Goal: Transaction & Acquisition: Purchase product/service

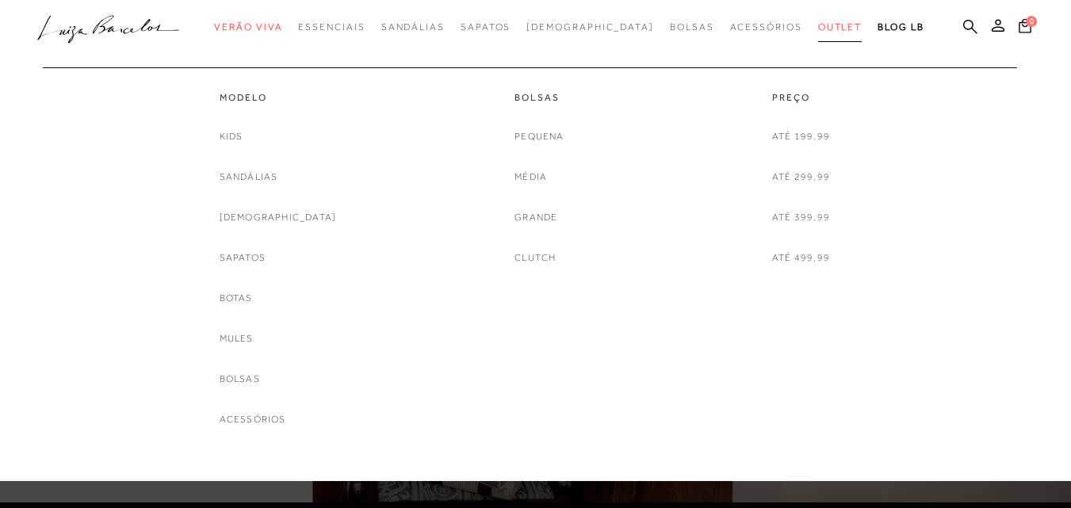
click at [818, 24] on span "Outlet" at bounding box center [840, 26] width 44 height 11
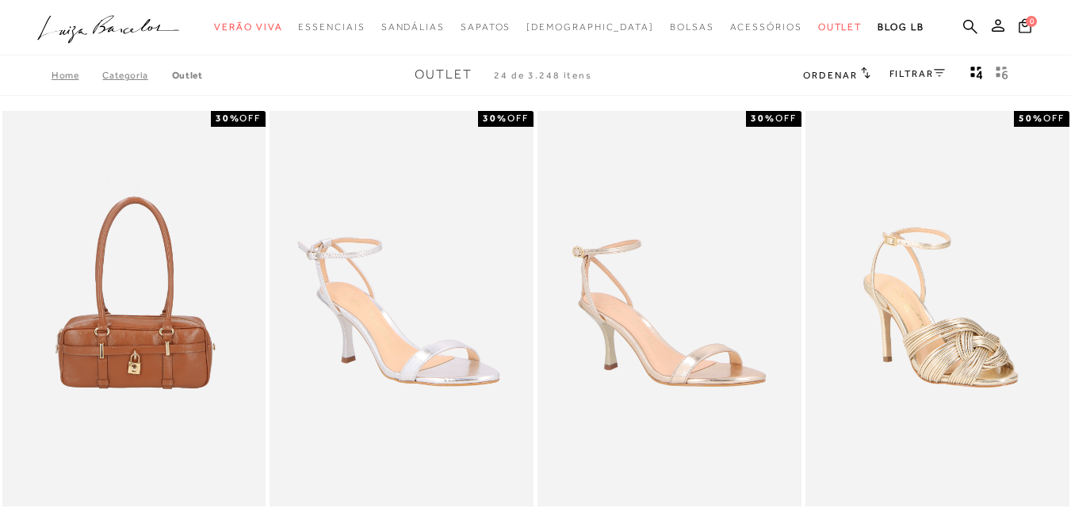
click at [856, 75] on h2 "Ordenar" at bounding box center [836, 75] width 67 height 16
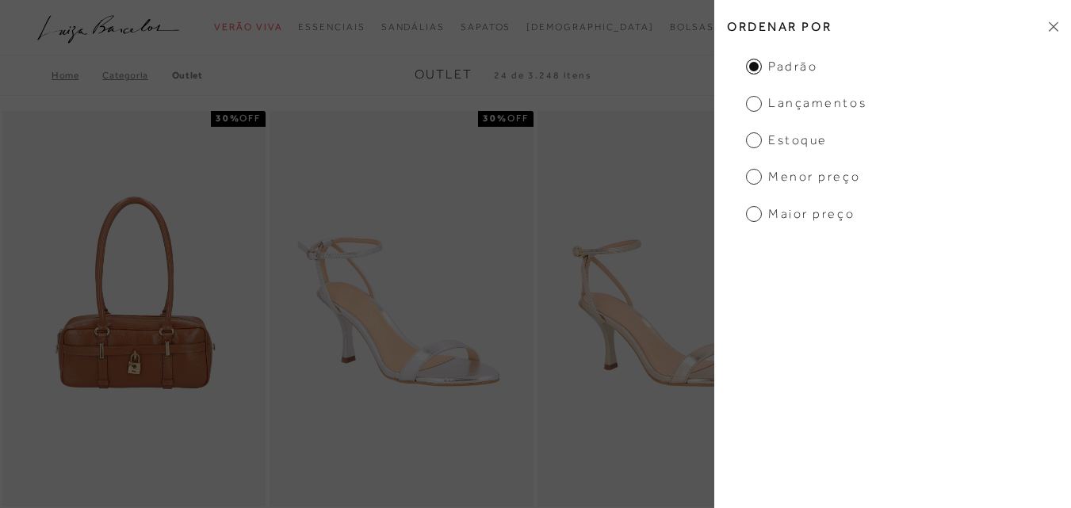
click at [798, 172] on span "Menor preço" at bounding box center [803, 176] width 114 height 17
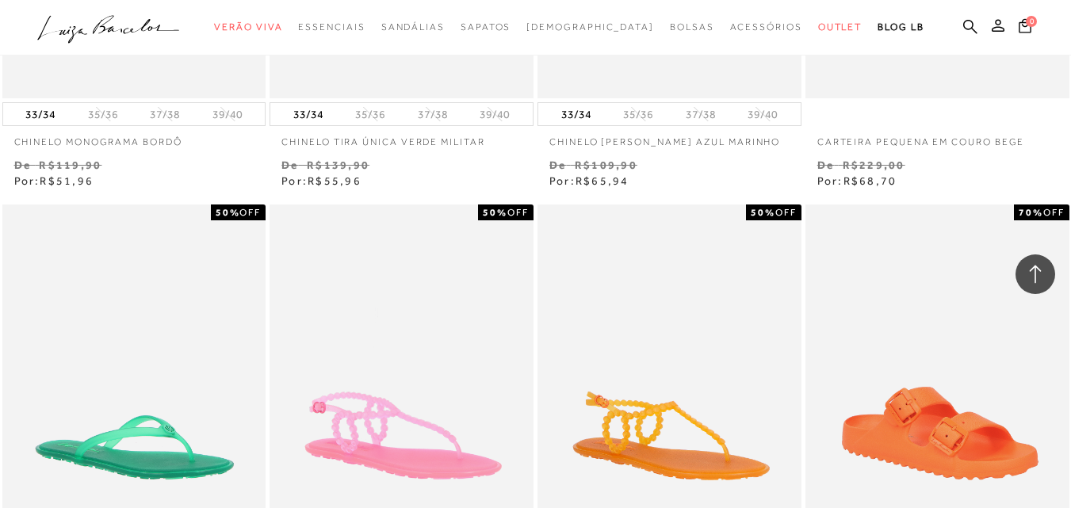
scroll to position [1110, 0]
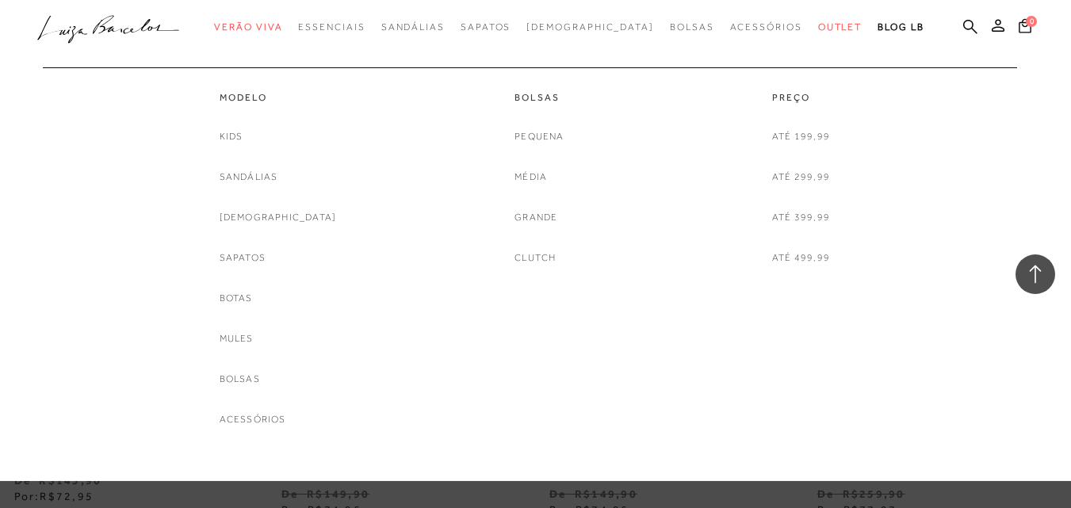
click at [549, 95] on link "Bolsas" at bounding box center [539, 97] width 49 height 13
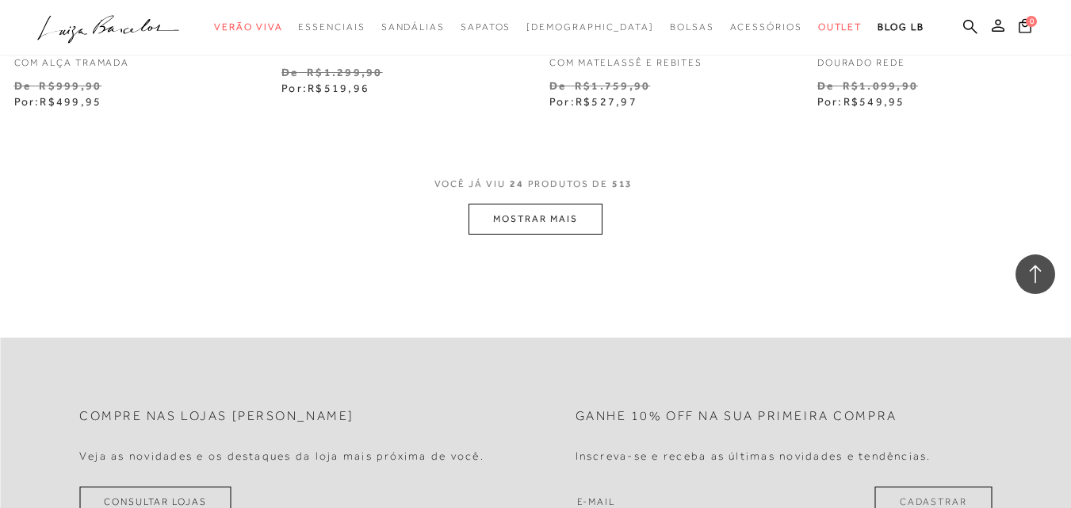
scroll to position [3092, 0]
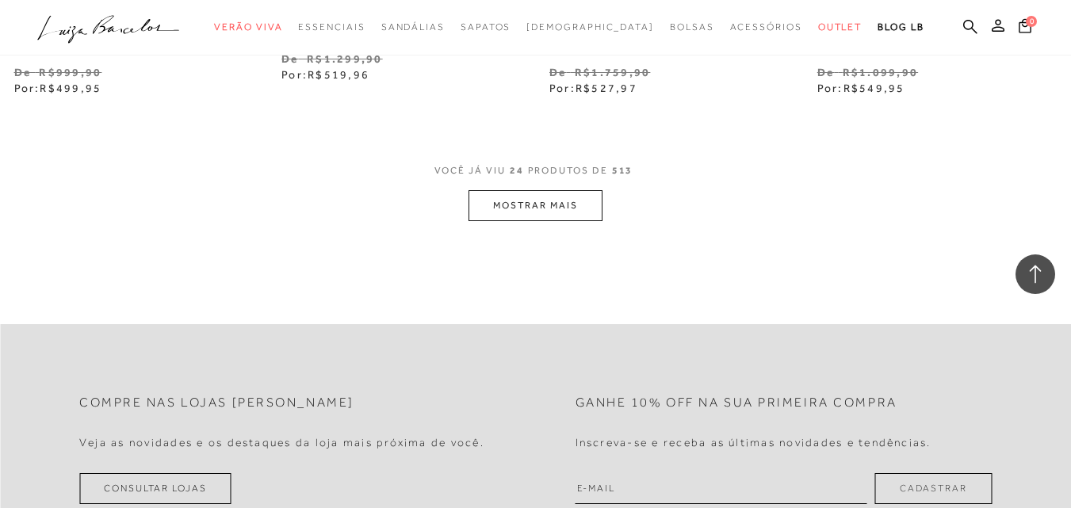
click at [507, 206] on button "MOSTRAR MAIS" at bounding box center [535, 205] width 133 height 31
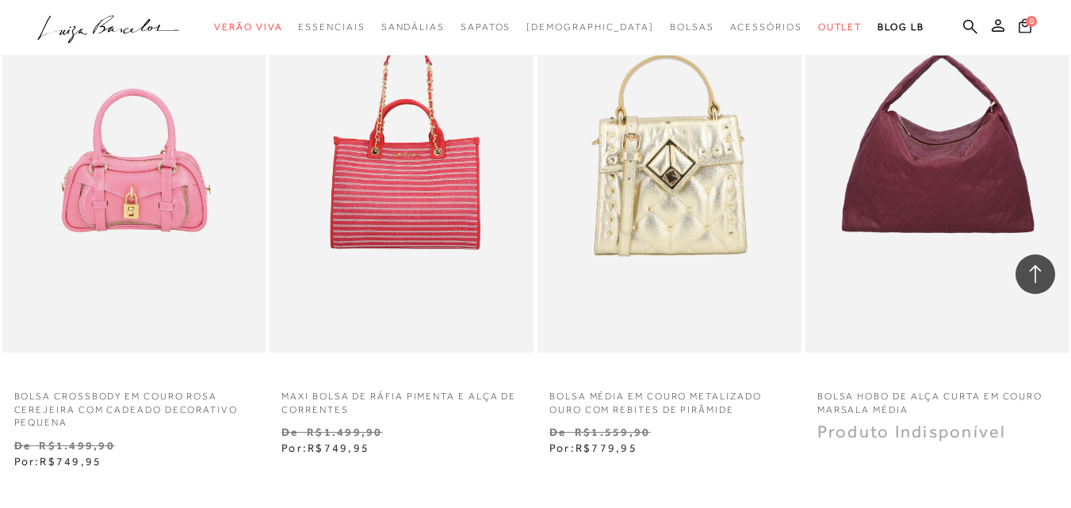
scroll to position [6185, 0]
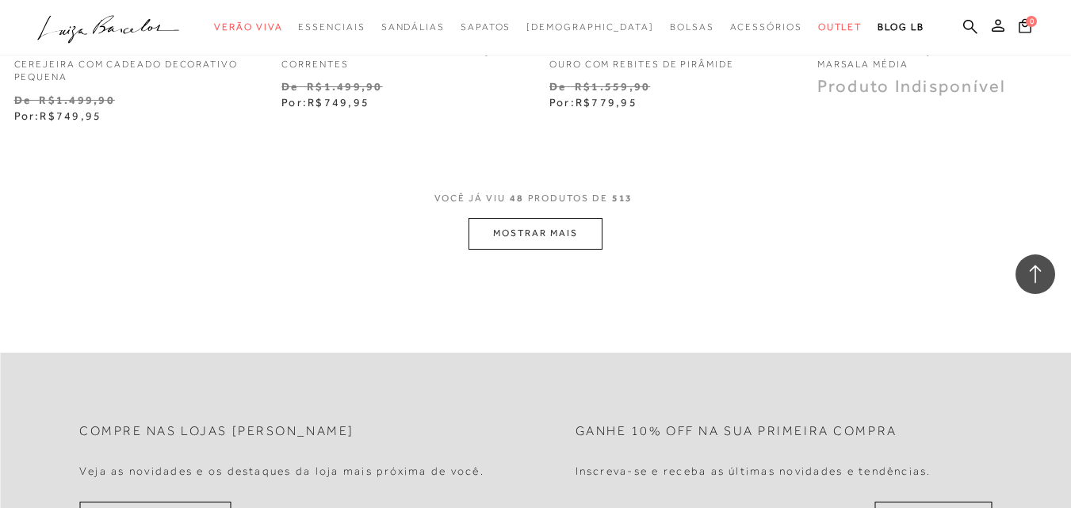
click at [538, 232] on button "MOSTRAR MAIS" at bounding box center [535, 233] width 133 height 31
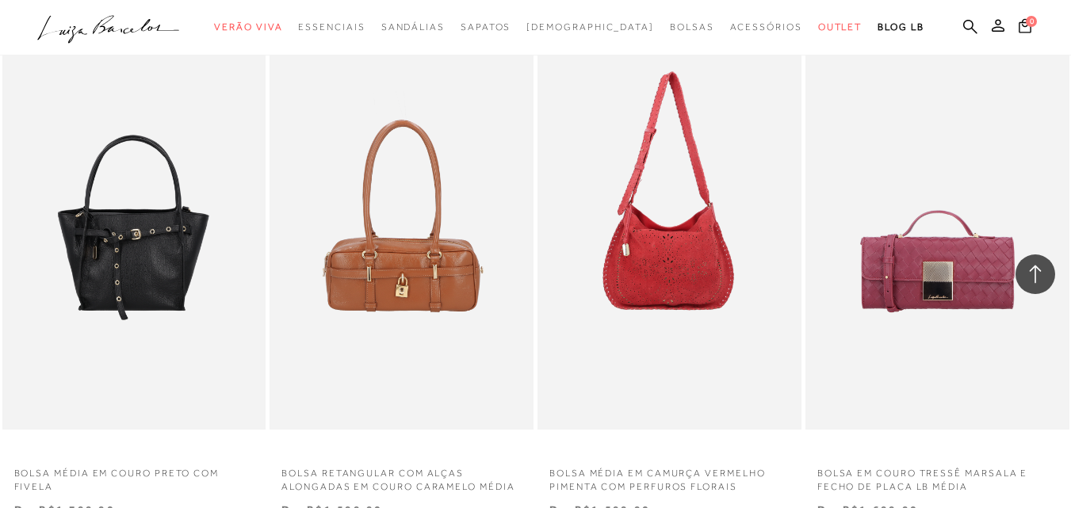
scroll to position [9119, 0]
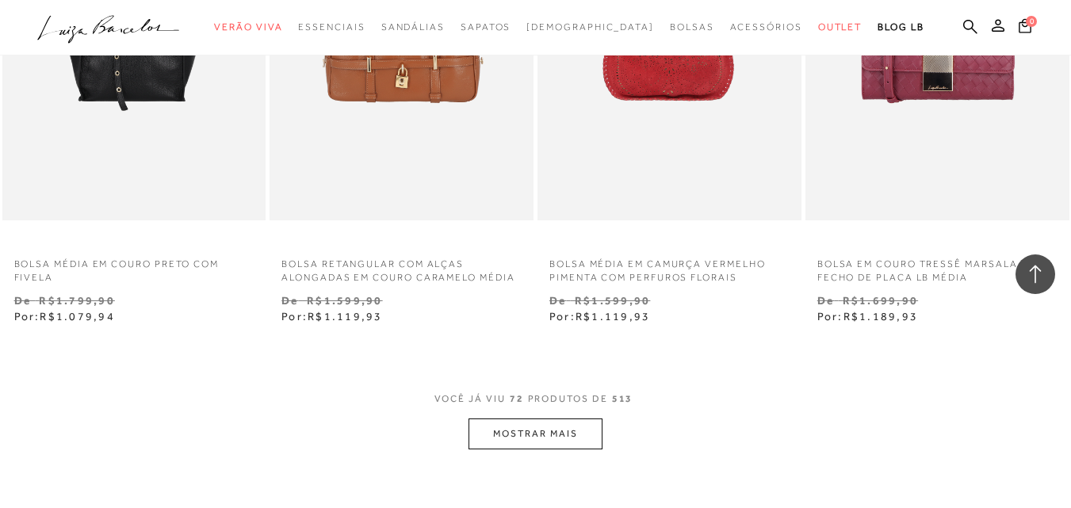
click at [580, 431] on button "MOSTRAR MAIS" at bounding box center [535, 434] width 133 height 31
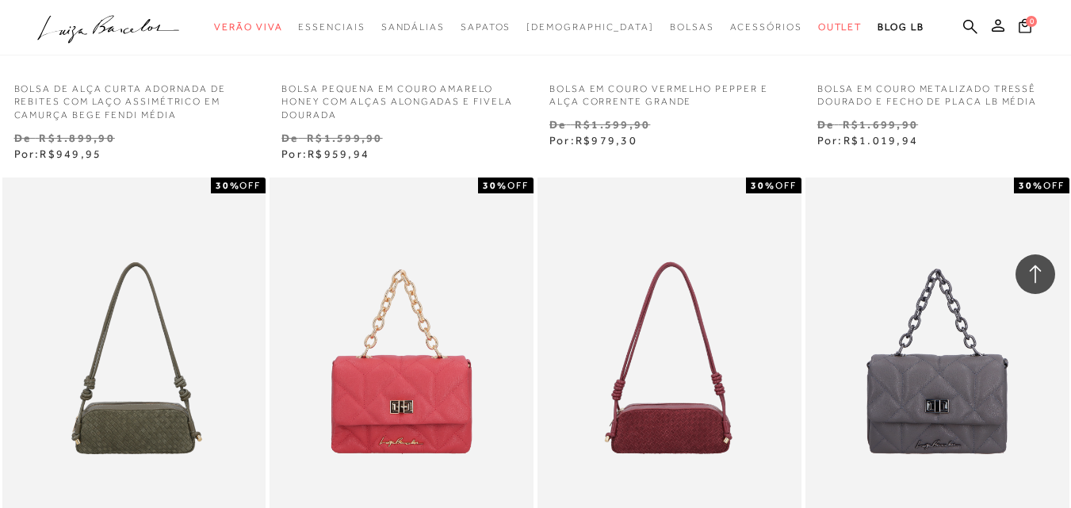
scroll to position [8008, 0]
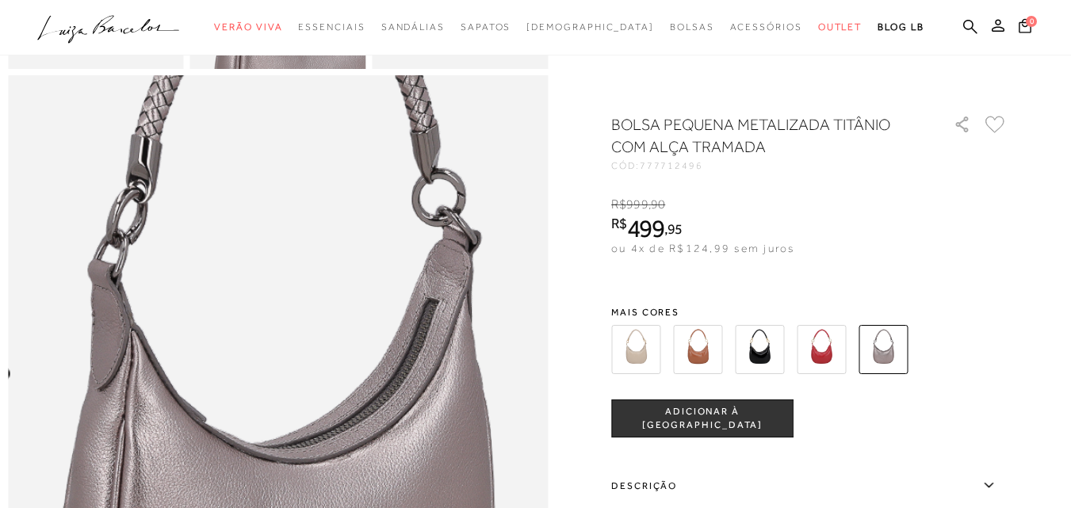
scroll to position [1031, 0]
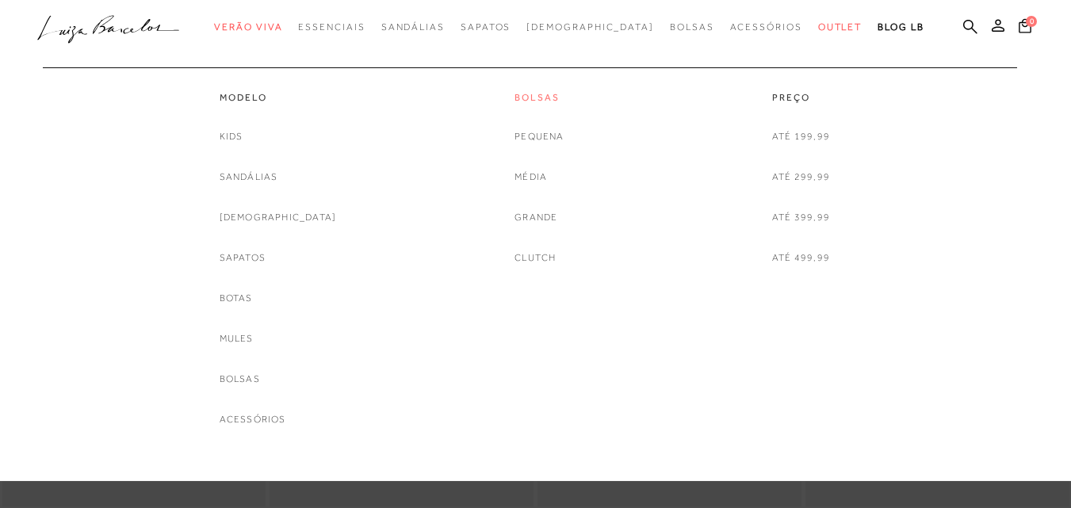
click at [550, 101] on link "Bolsas" at bounding box center [539, 97] width 49 height 13
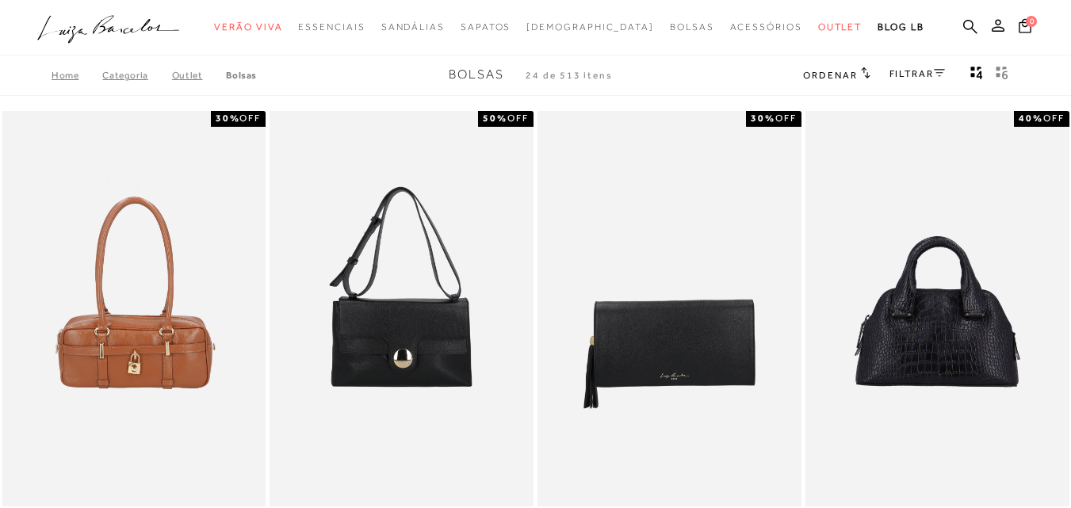
click at [839, 72] on span "Ordenar" at bounding box center [830, 75] width 54 height 11
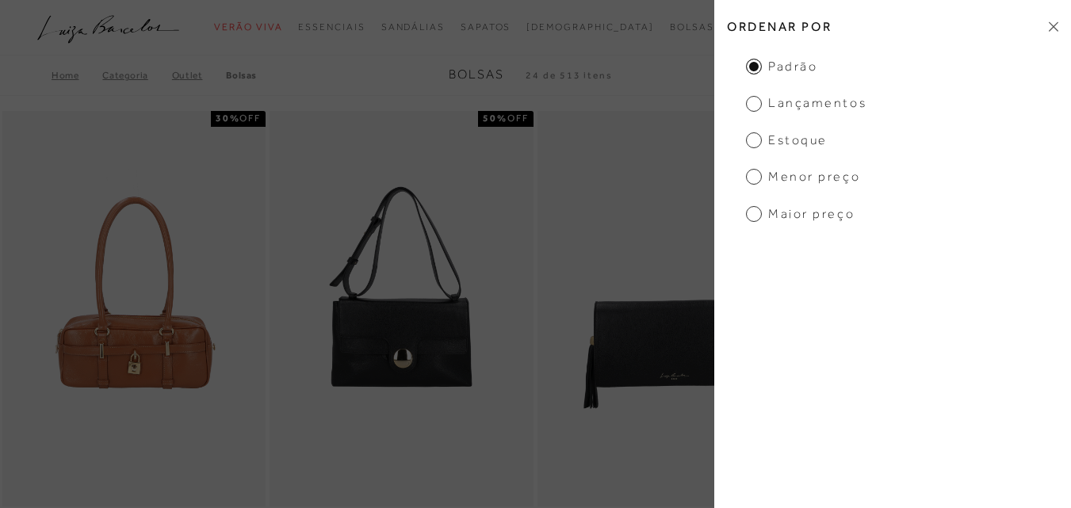
click at [759, 180] on span "Menor preço" at bounding box center [803, 176] width 114 height 17
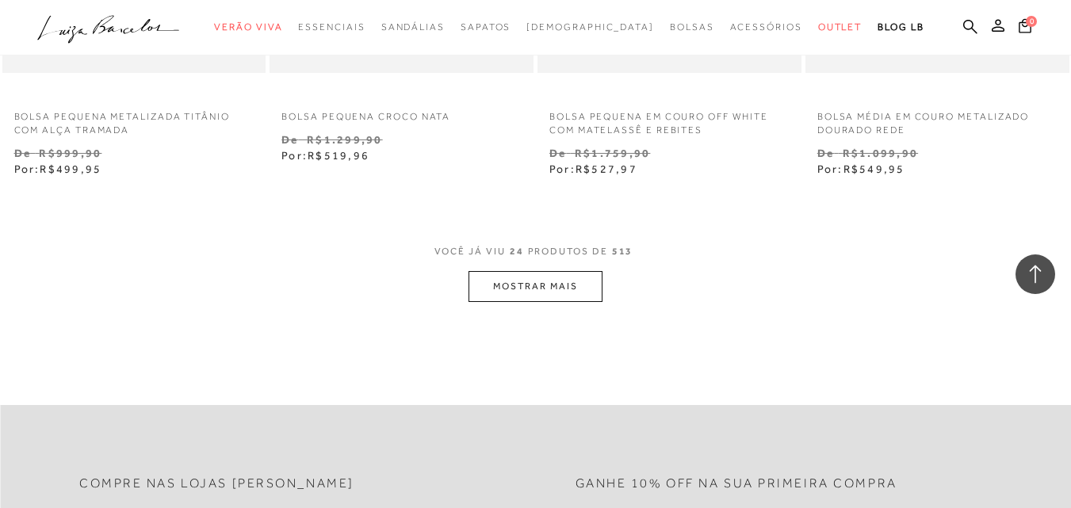
scroll to position [3013, 0]
click at [538, 278] on button "MOSTRAR MAIS" at bounding box center [535, 285] width 133 height 31
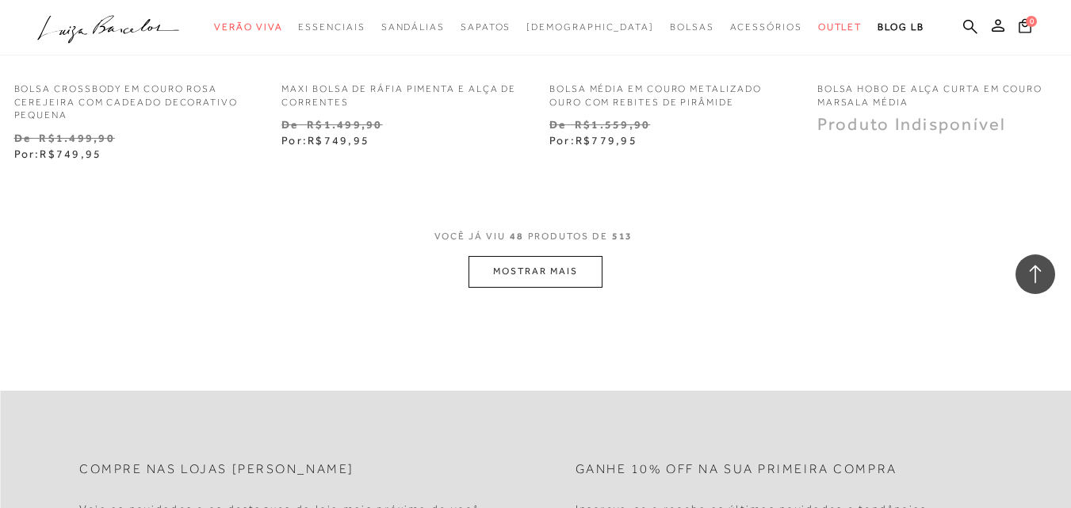
scroll to position [6185, 0]
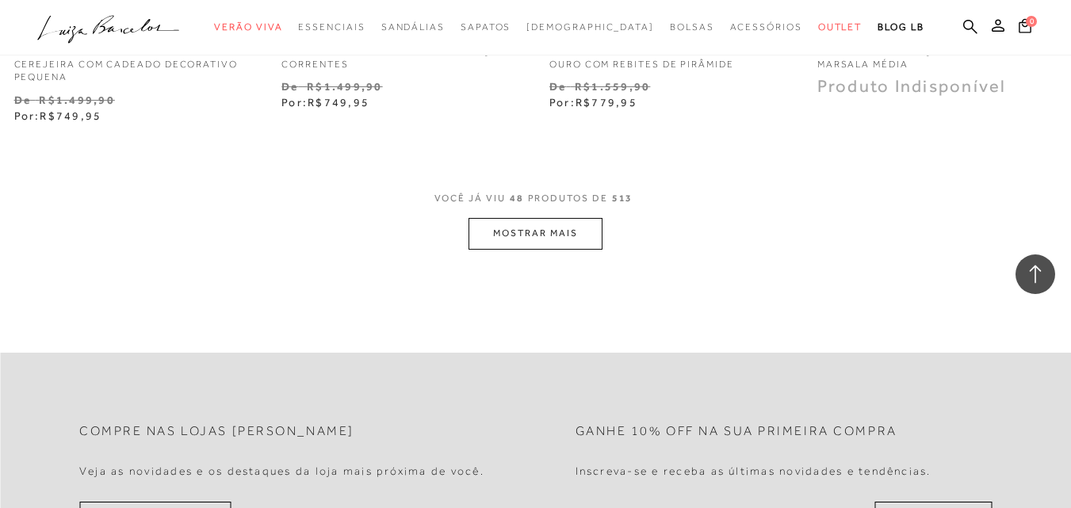
click at [561, 228] on button "MOSTRAR MAIS" at bounding box center [535, 233] width 133 height 31
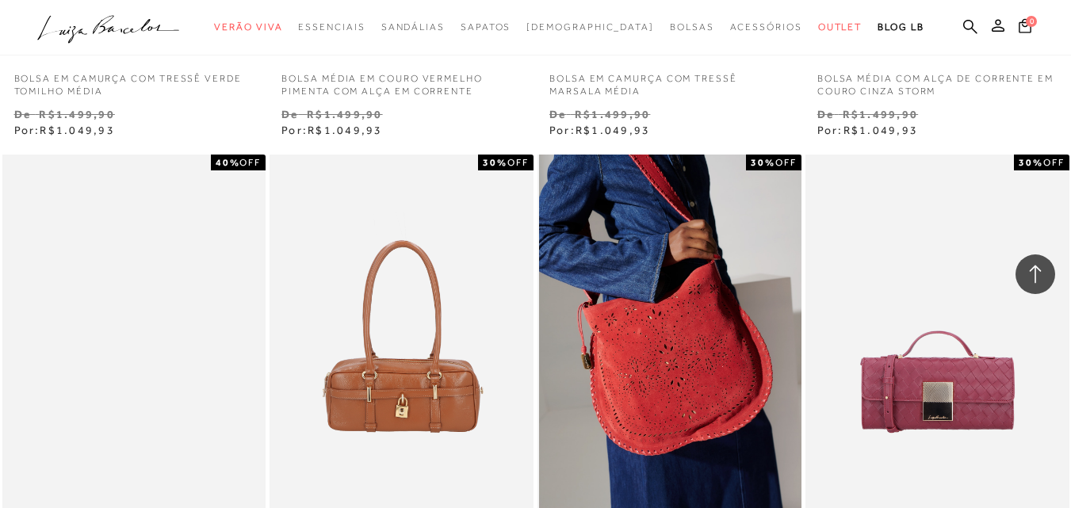
scroll to position [9198, 0]
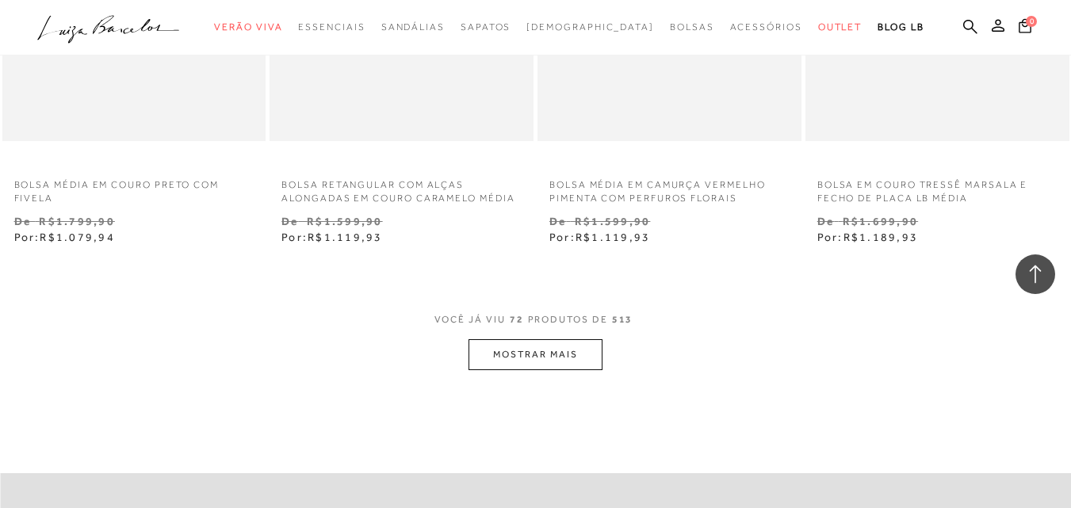
click at [527, 354] on button "MOSTRAR MAIS" at bounding box center [535, 354] width 133 height 31
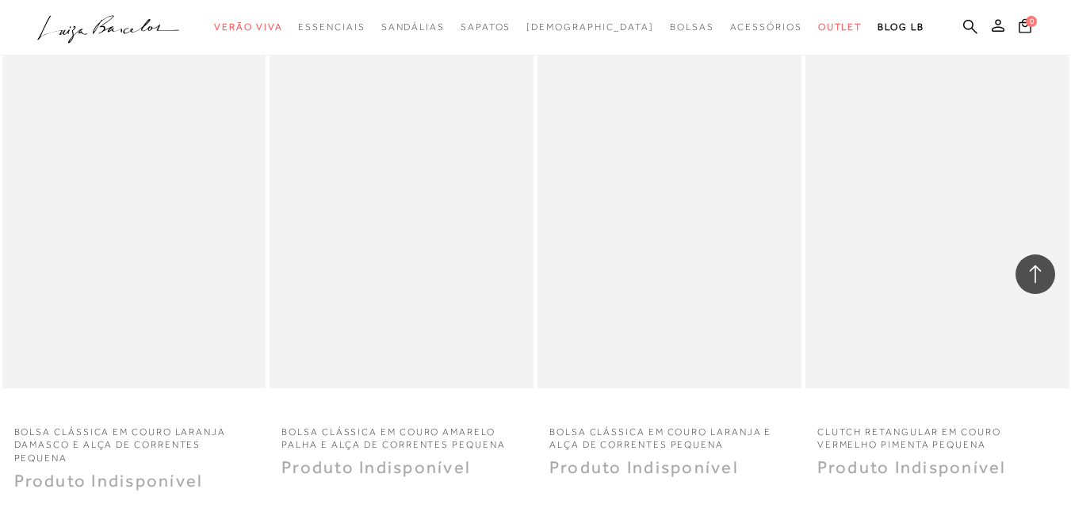
scroll to position [11973, 0]
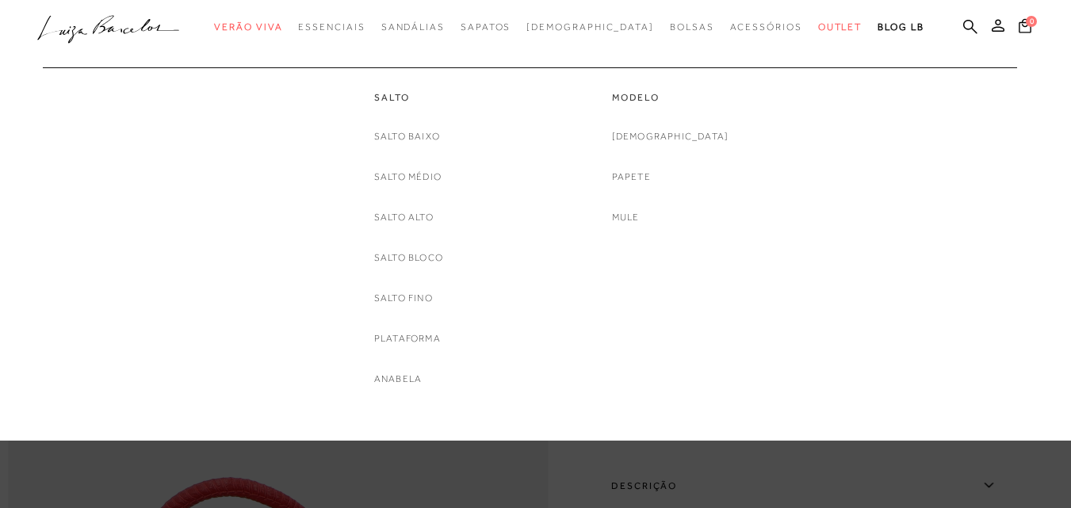
scroll to position [476, 0]
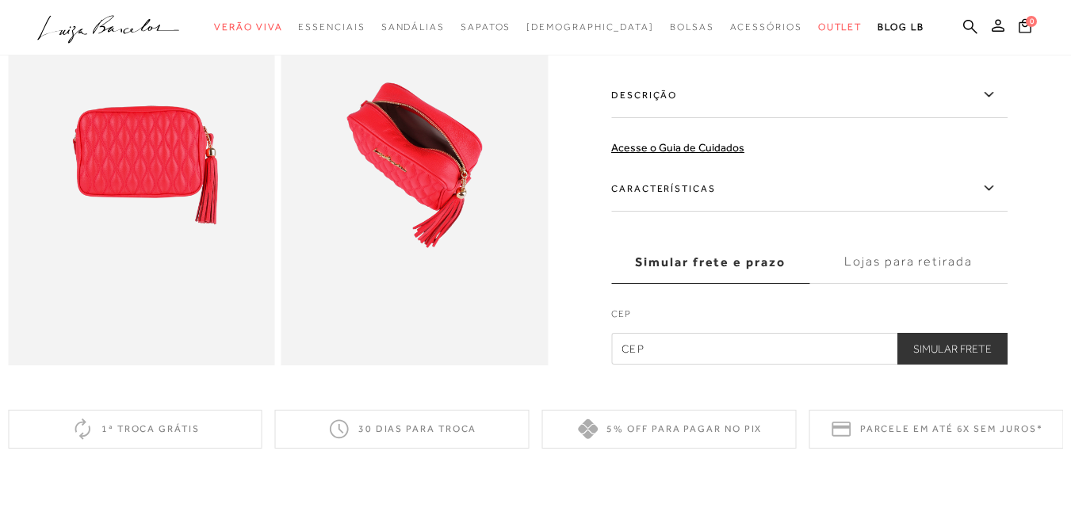
scroll to position [555, 0]
click at [722, 278] on label "Simular frete e prazo" at bounding box center [710, 261] width 198 height 43
click at [0, 0] on input "Simular frete e prazo" at bounding box center [0, 0] width 0 height 0
click at [638, 365] on input "text" at bounding box center [809, 349] width 396 height 32
type input "29932-210"
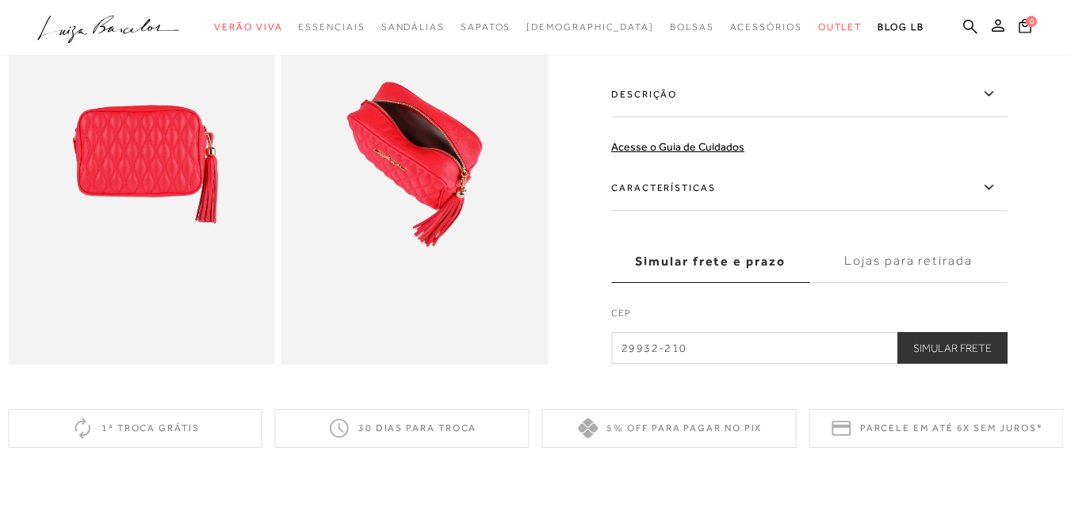
click at [957, 365] on button "Simular Frete" at bounding box center [953, 349] width 110 height 32
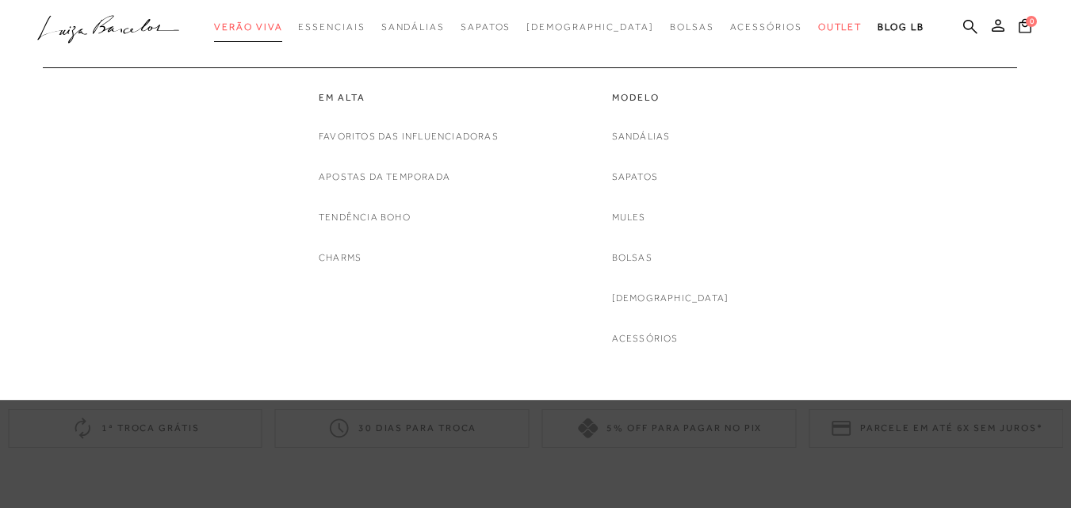
click at [282, 21] on link "Verão Viva" at bounding box center [248, 27] width 68 height 29
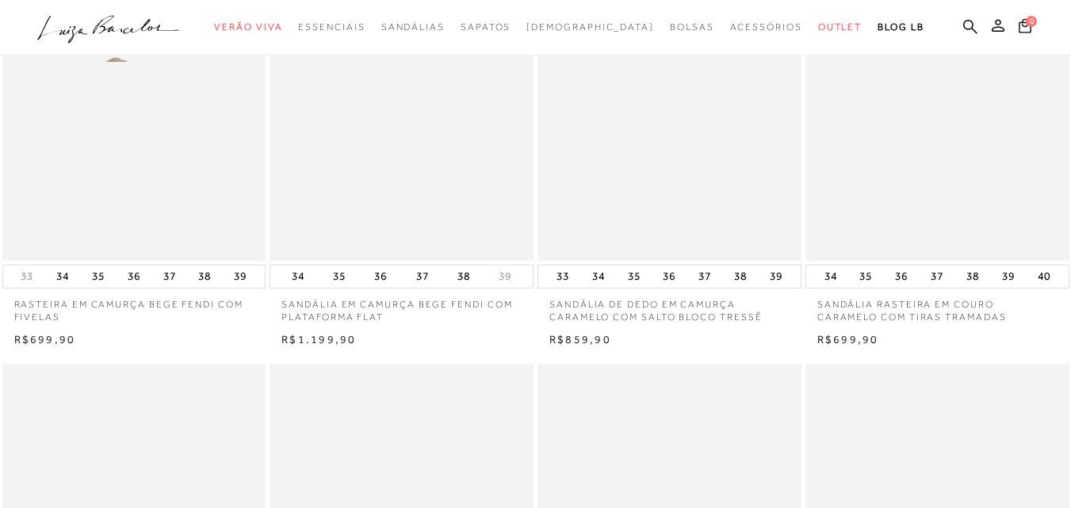
scroll to position [238, 0]
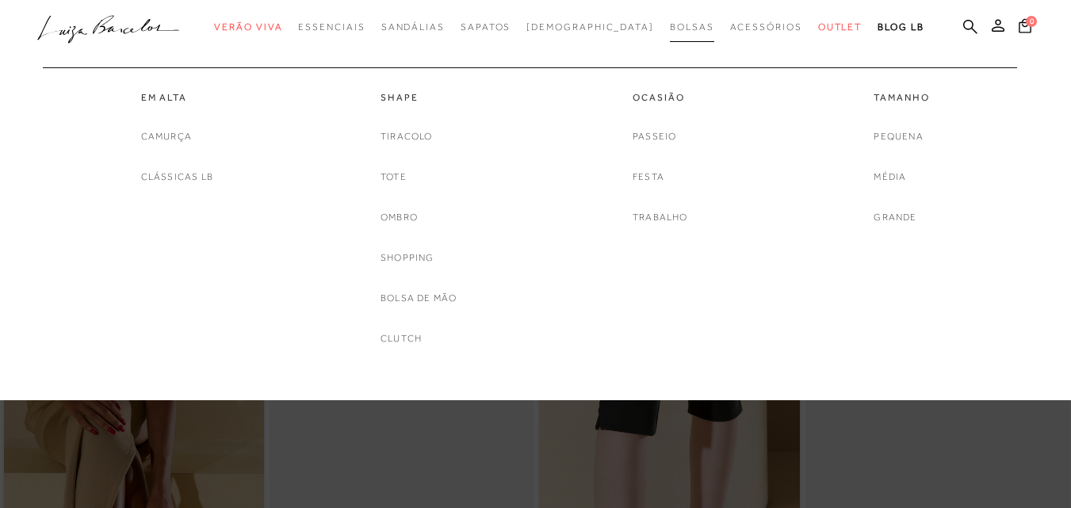
click at [670, 24] on span "Bolsas" at bounding box center [692, 26] width 44 height 11
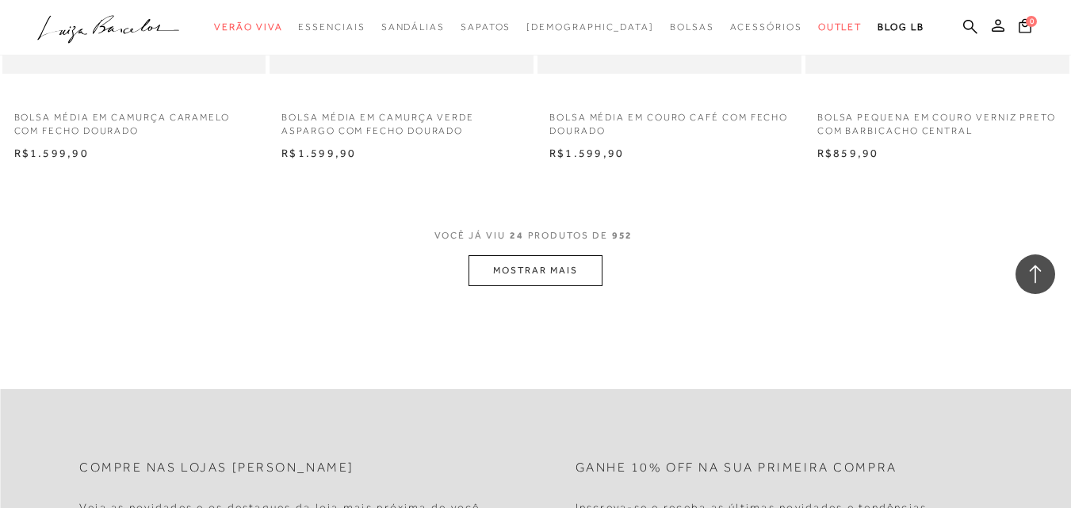
scroll to position [3013, 0]
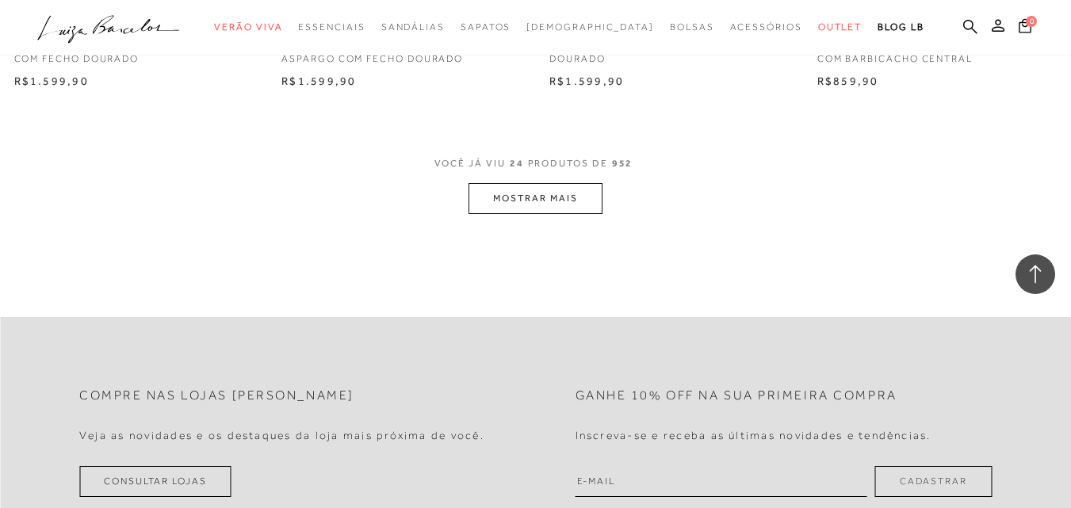
click at [526, 180] on span "VOCÊ JÁ VIU 24 PRODUTOS DE 952" at bounding box center [536, 169] width 203 height 29
click at [523, 196] on button "MOSTRAR MAIS" at bounding box center [535, 198] width 133 height 31
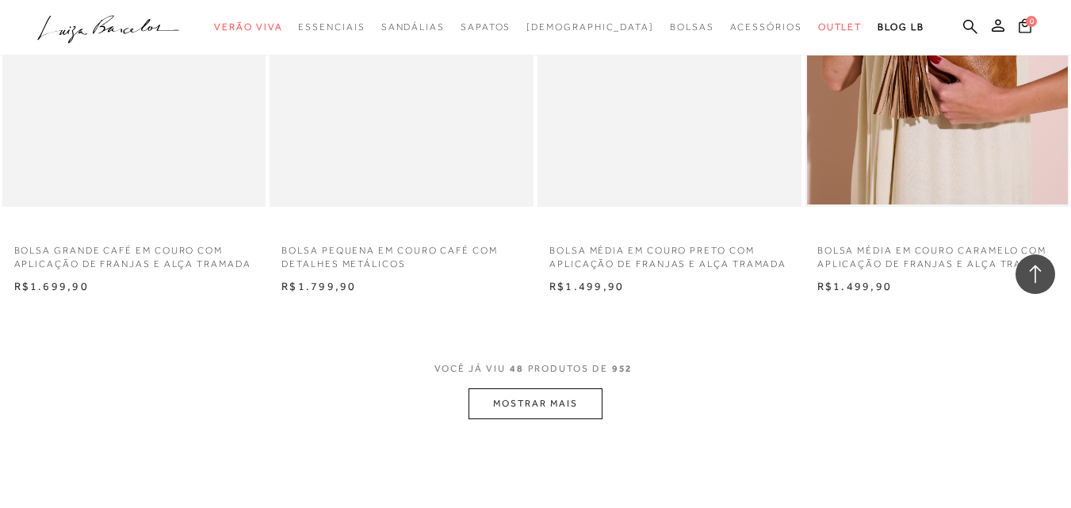
scroll to position [5947, 0]
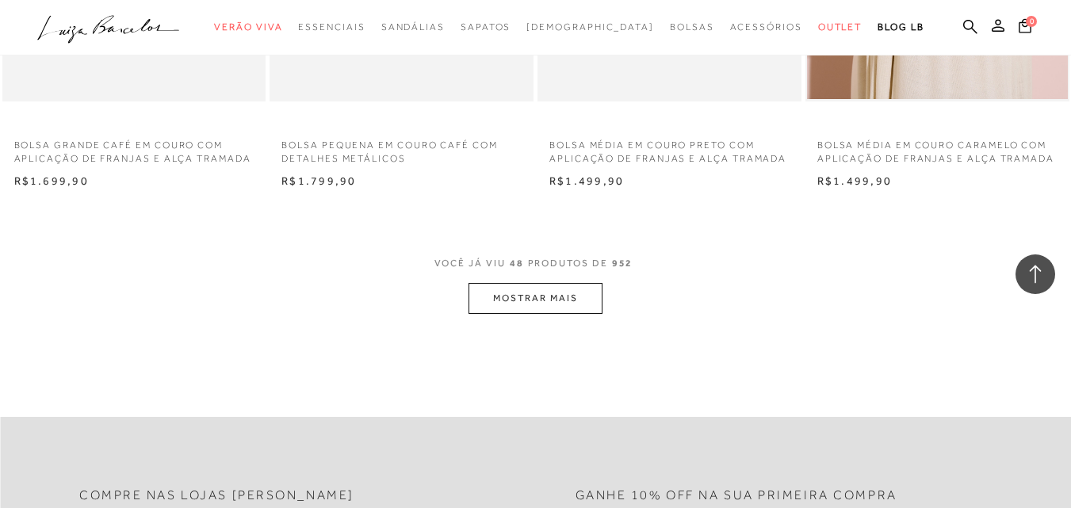
click at [527, 305] on button "MOSTRAR MAIS" at bounding box center [535, 298] width 133 height 31
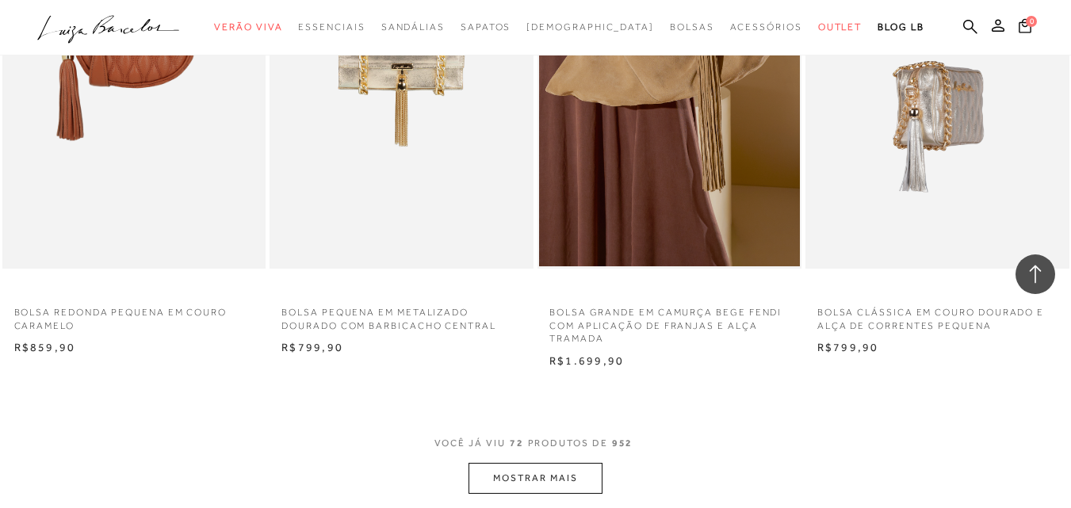
scroll to position [8801, 0]
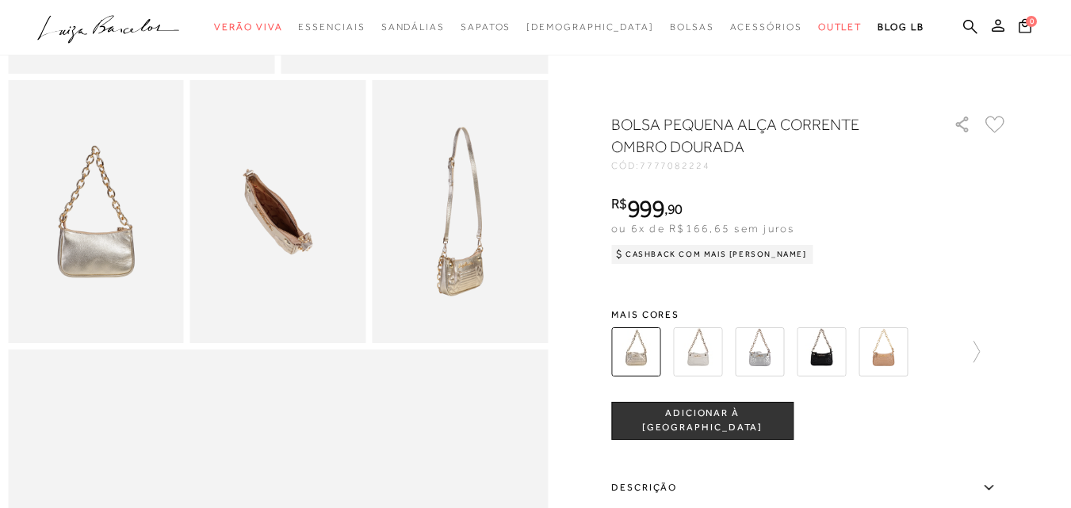
scroll to position [317, 0]
